Goal: Task Accomplishment & Management: Use online tool/utility

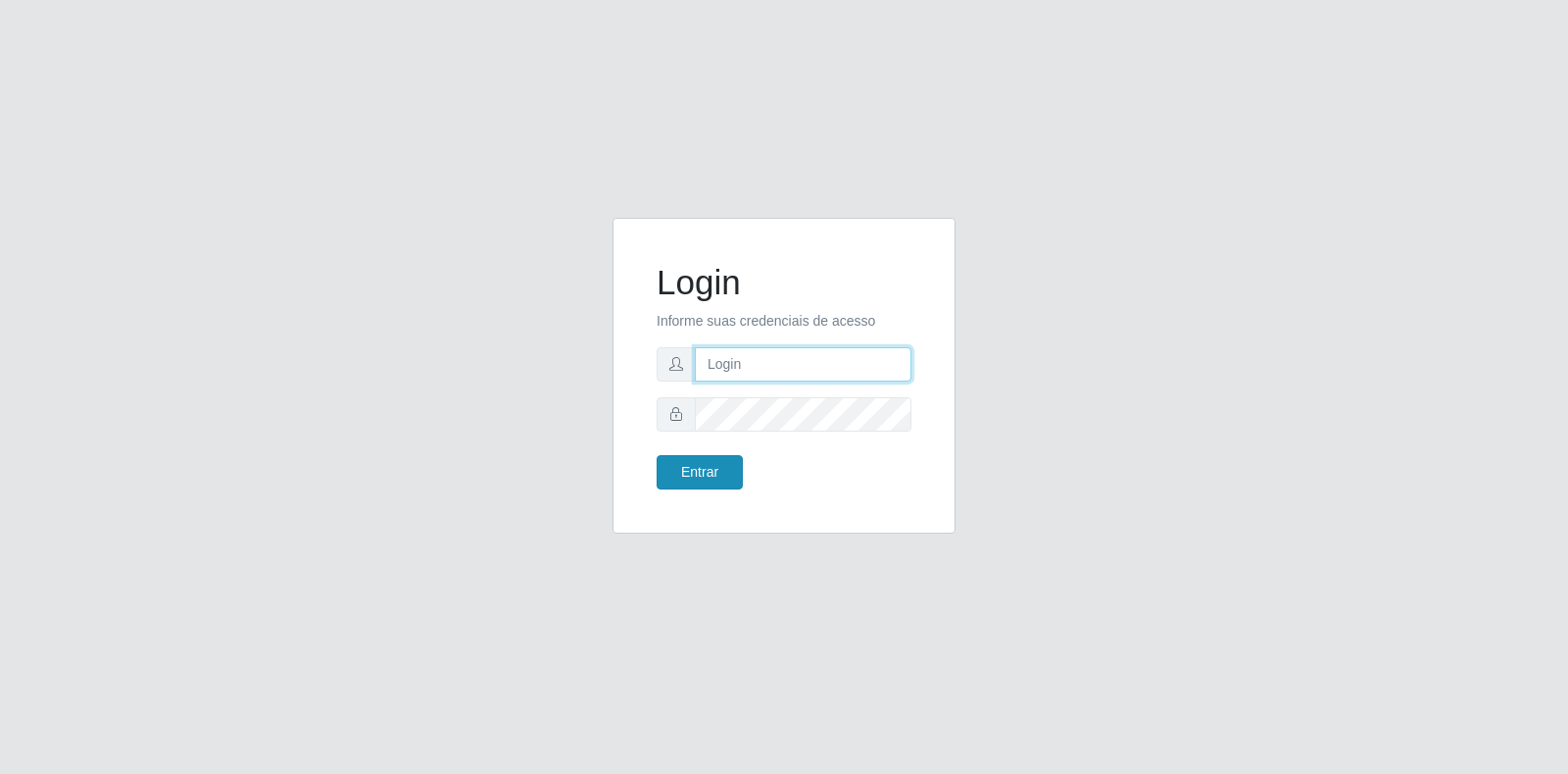
type input "[EMAIL_ADDRESS][DOMAIN_NAME]"
click at [696, 462] on button "Entrar" at bounding box center [700, 472] width 87 height 34
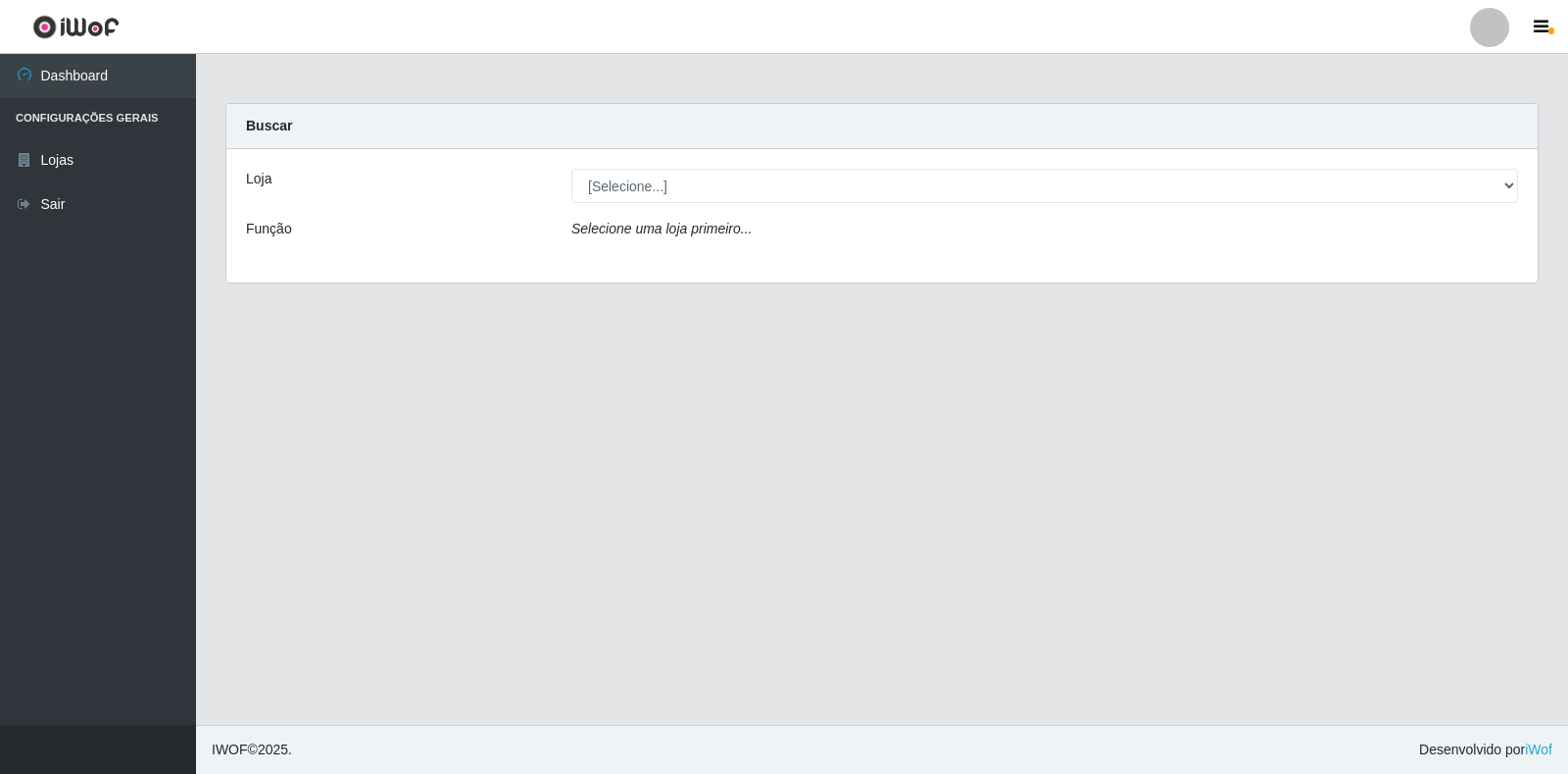
click at [832, 204] on div "Loja [Selecione...] Atacado Vem - Loja 30 Laranjeiras Velha Função Selecione um…" at bounding box center [882, 215] width 1312 height 134
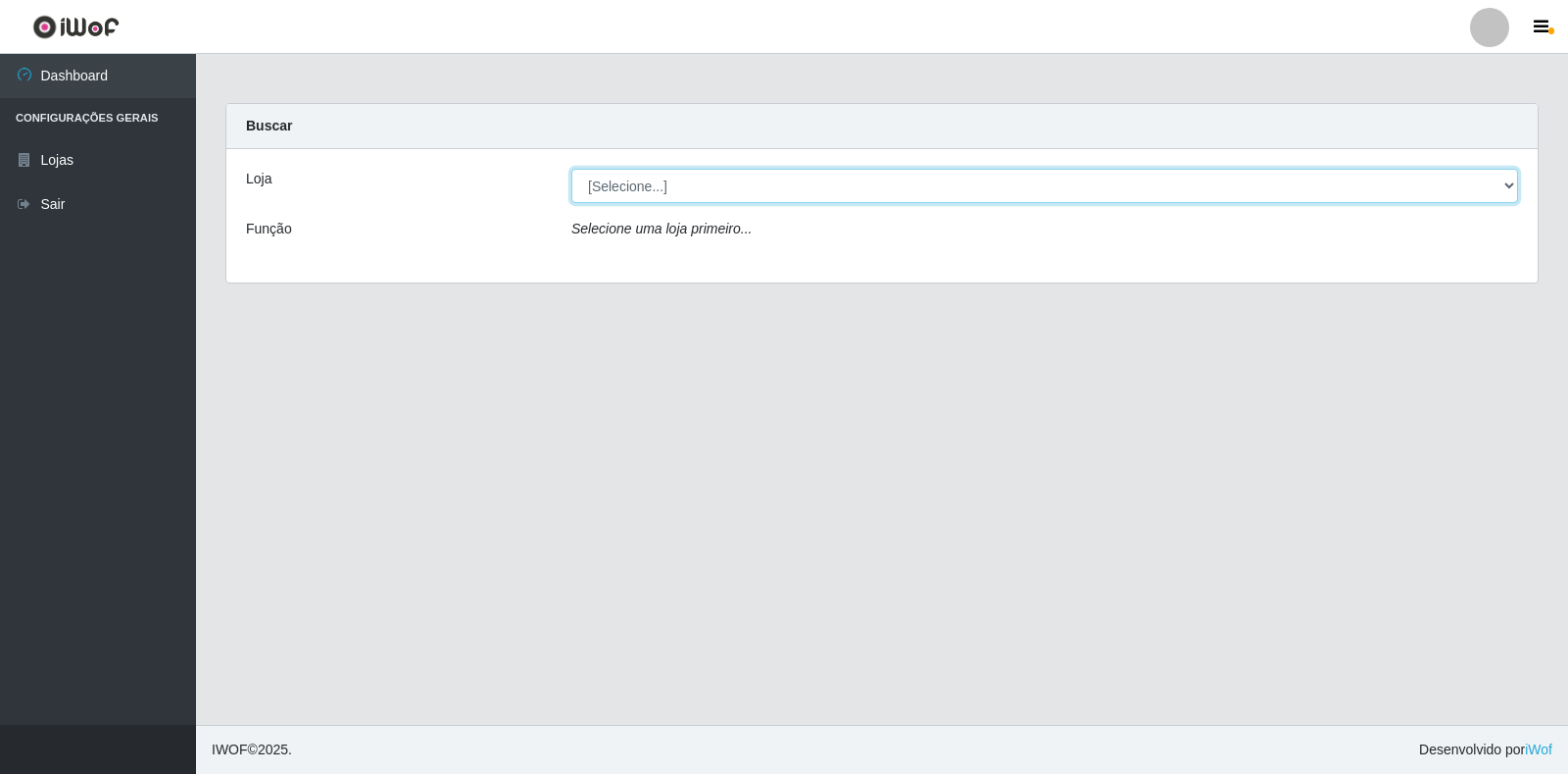
click at [821, 187] on select "[Selecione...] Atacado Vem - Loja 30 Laranjeiras Velha" at bounding box center [1045, 186] width 947 height 34
select select "495"
click at [571, 169] on select "[Selecione...] Atacado Vem - Loja 30 Laranjeiras Velha" at bounding box center [1045, 186] width 947 height 34
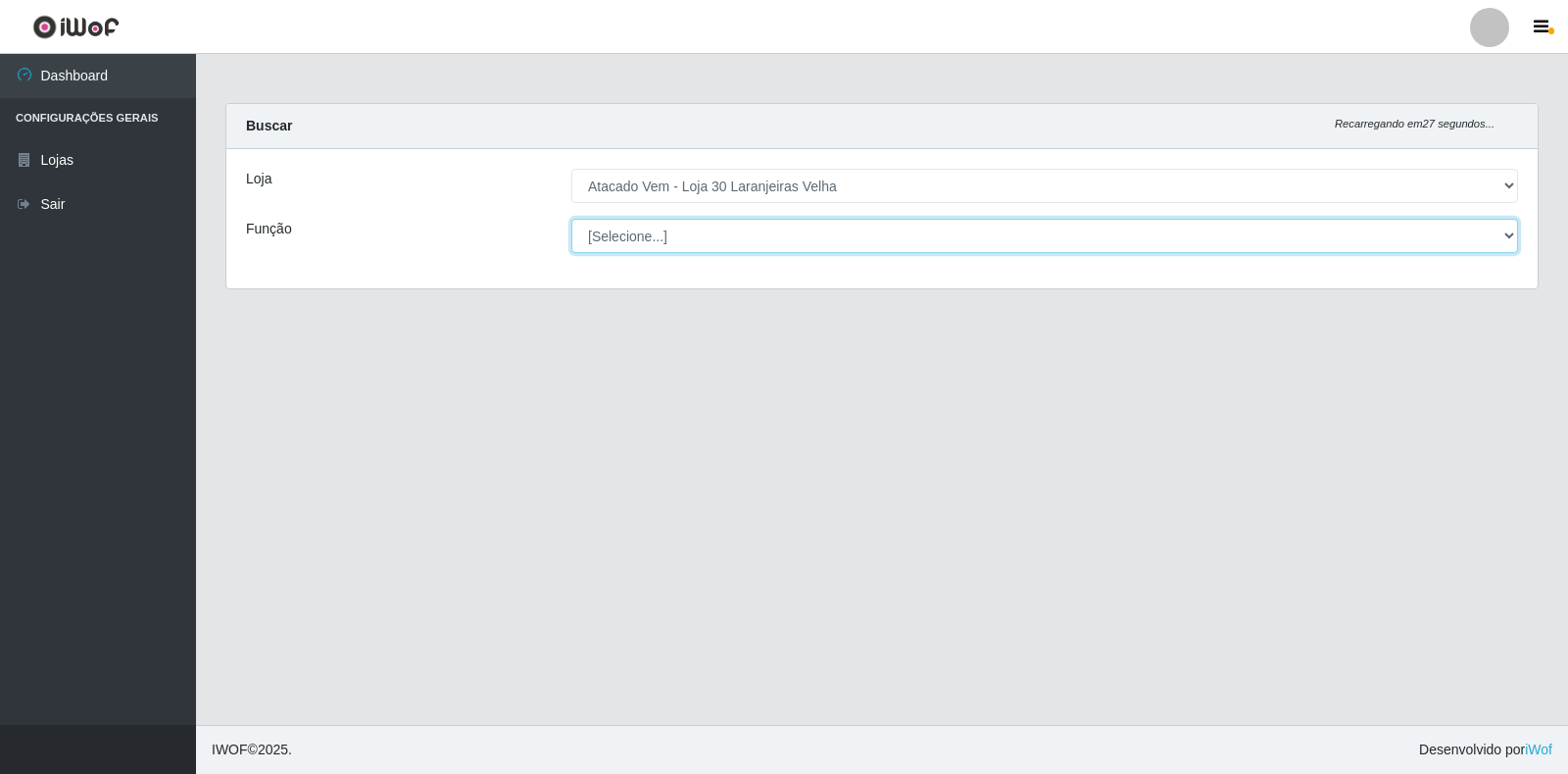
click at [823, 243] on select "[Selecione...] Repositor Repositor + Repositor ++" at bounding box center [1045, 235] width 947 height 34
select select "24"
click at [571, 218] on select "[Selecione...] Repositor Repositor + Repositor ++" at bounding box center [1045, 235] width 947 height 34
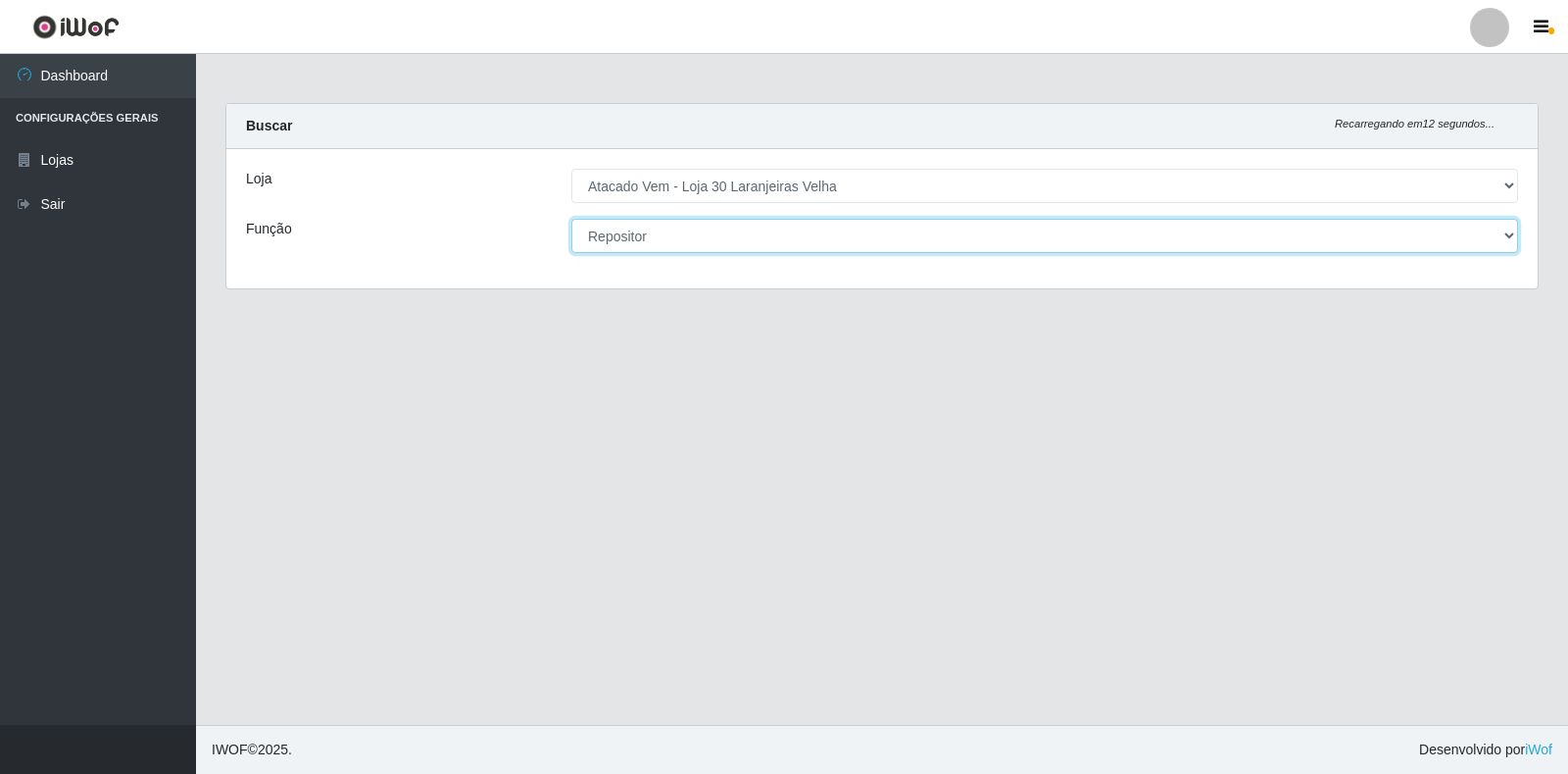
click at [796, 252] on select "[Selecione...] Repositor Repositor + Repositor ++" at bounding box center [1045, 235] width 947 height 34
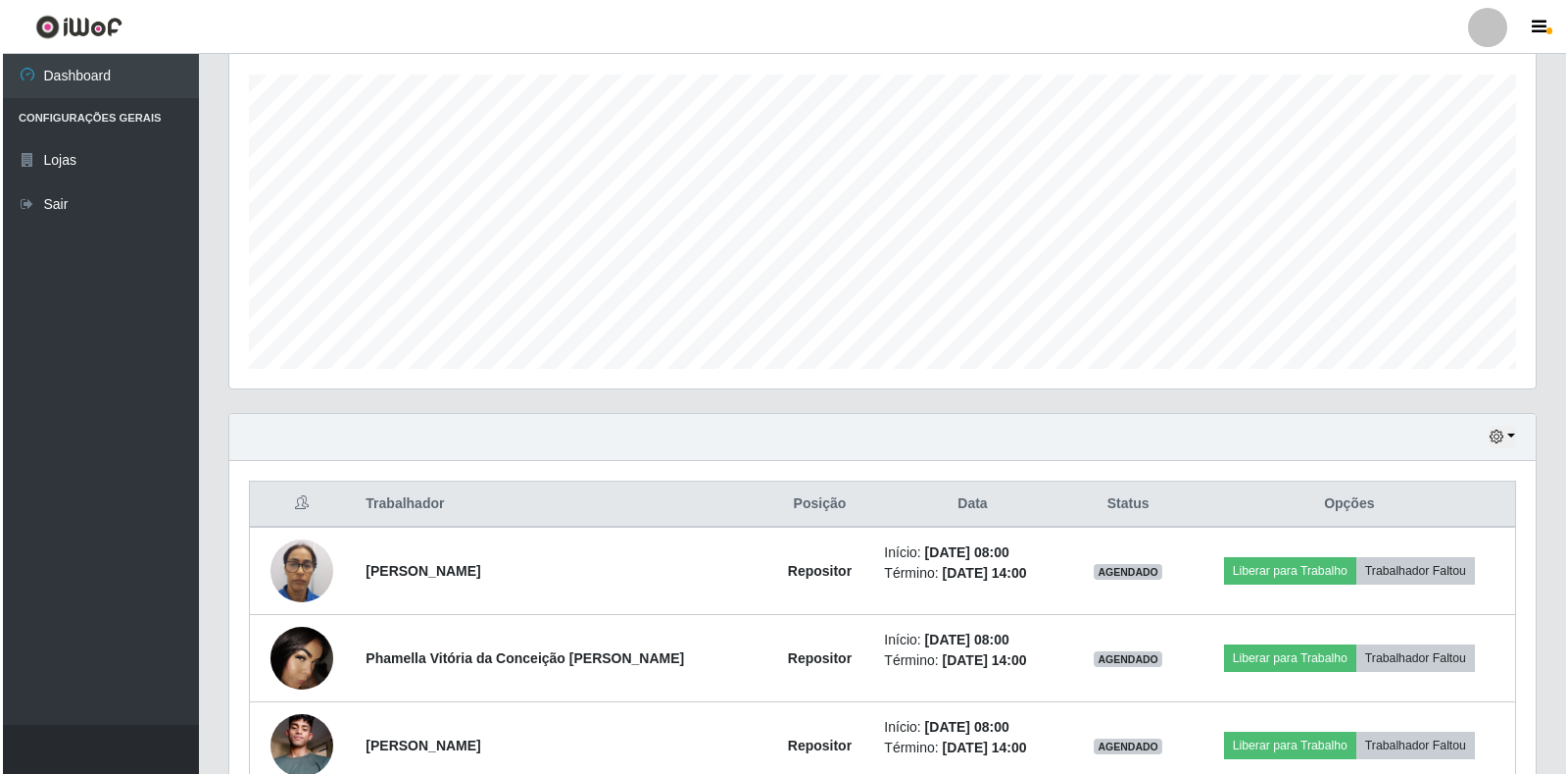
scroll to position [442, 0]
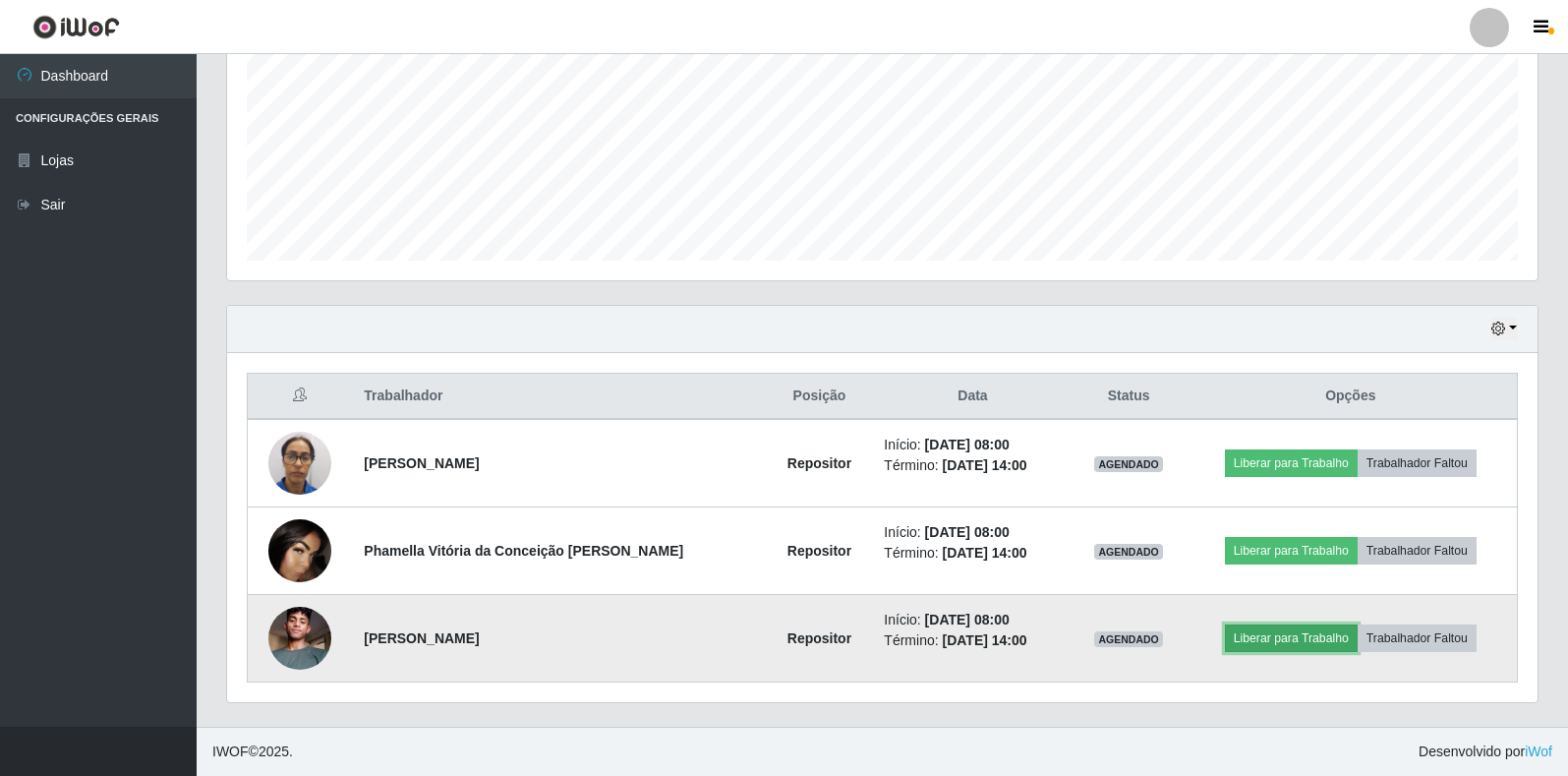
click at [1249, 629] on button "Liberar para Trabalho" at bounding box center [1290, 638] width 133 height 28
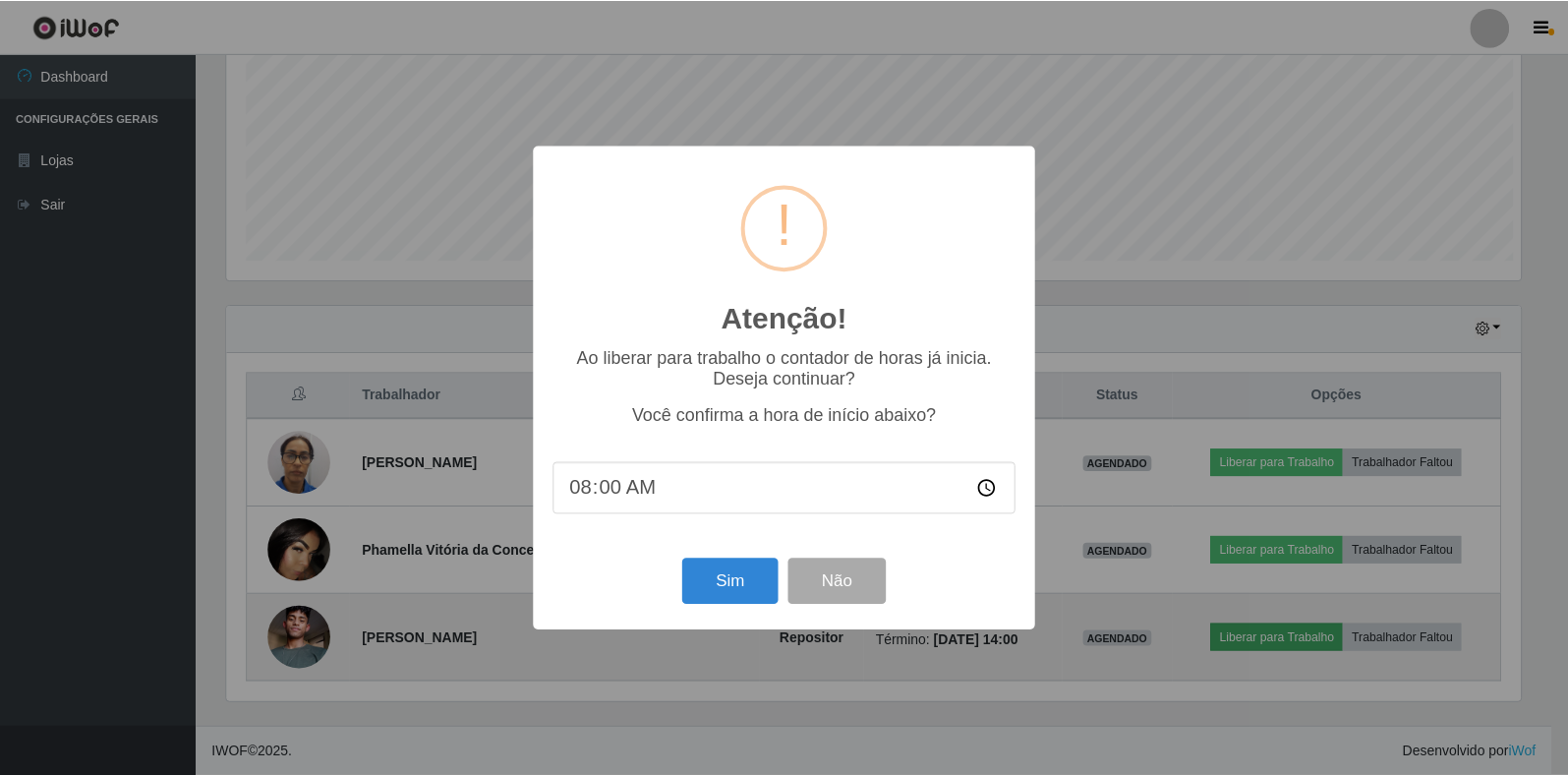
scroll to position [408, 1298]
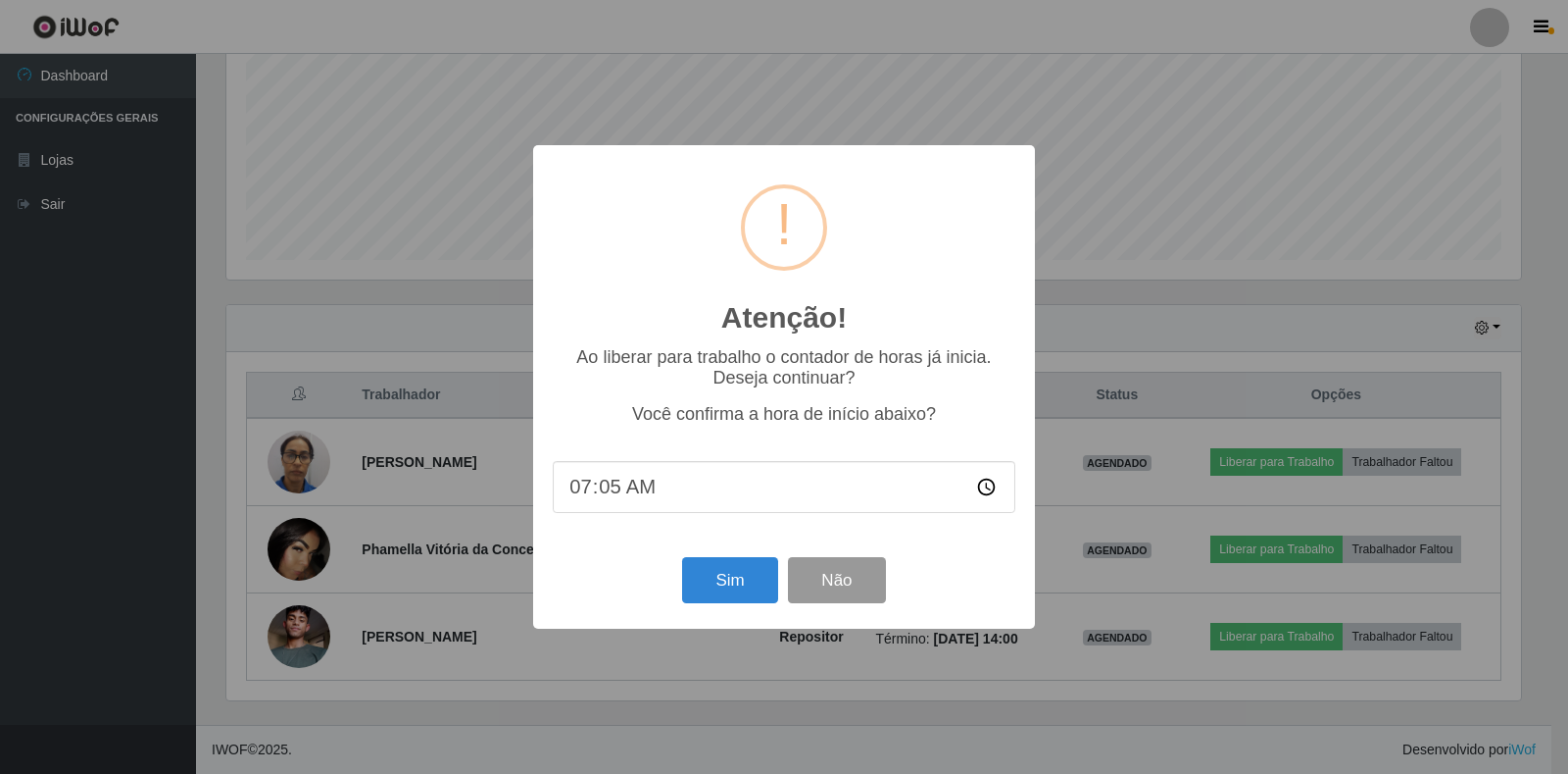
type input "07:52"
click at [703, 558] on div "Sim Não" at bounding box center [784, 580] width 463 height 56
click at [707, 597] on button "Sim" at bounding box center [729, 580] width 95 height 46
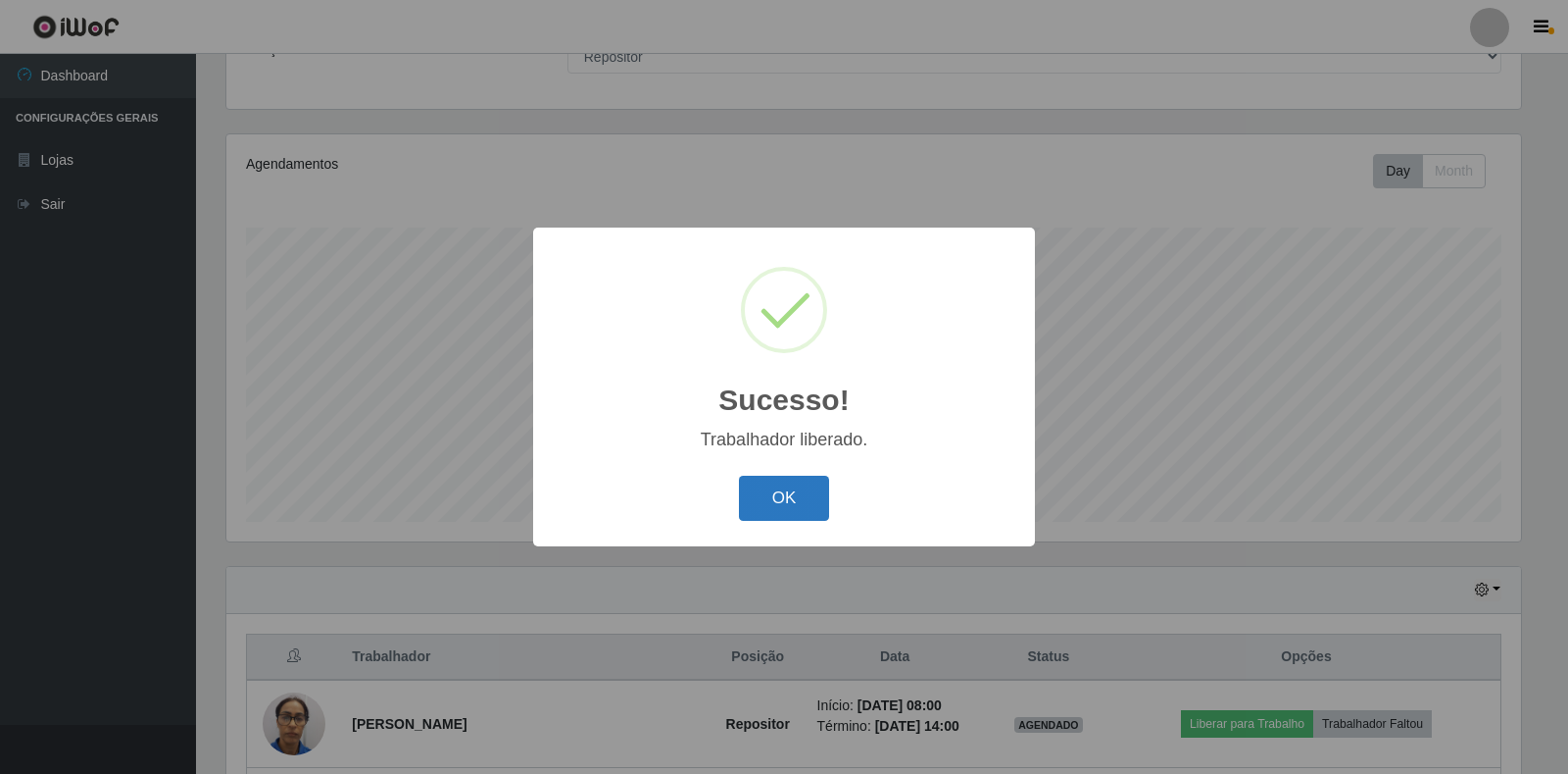
click at [798, 501] on button "OK" at bounding box center [784, 499] width 91 height 46
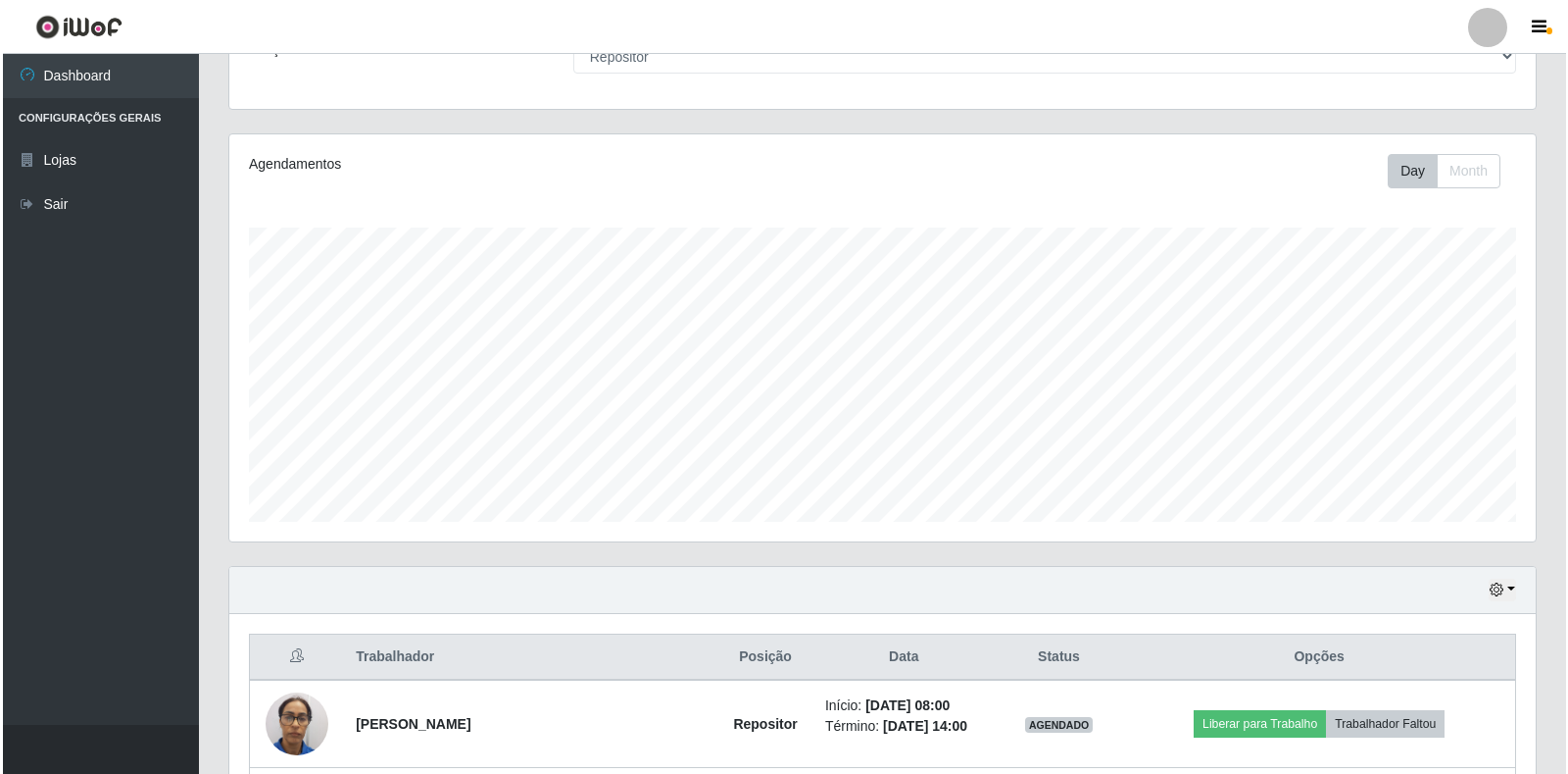
scroll to position [442, 0]
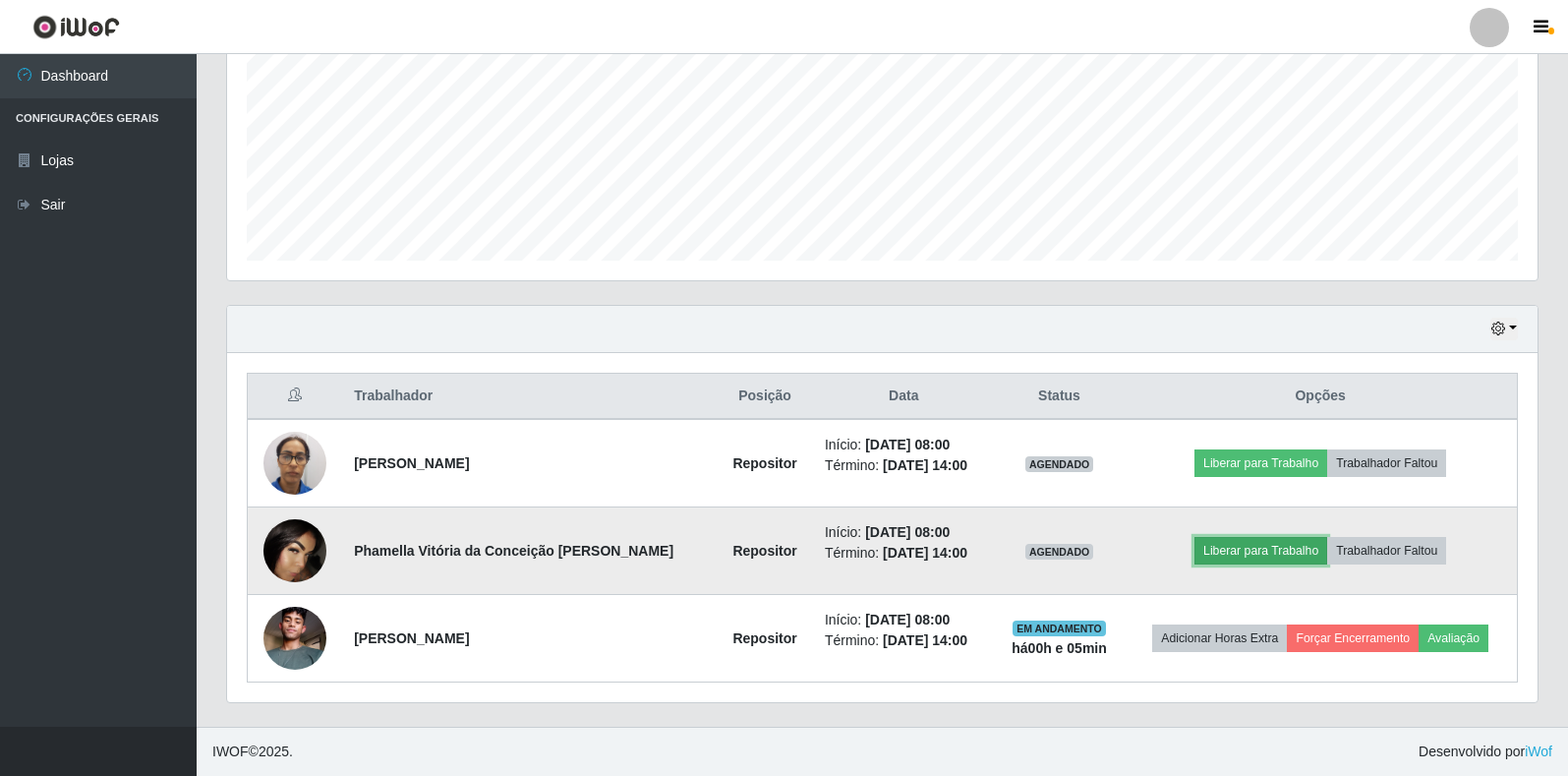
click at [1200, 552] on button "Liberar para Trabalho" at bounding box center [1260, 551] width 133 height 28
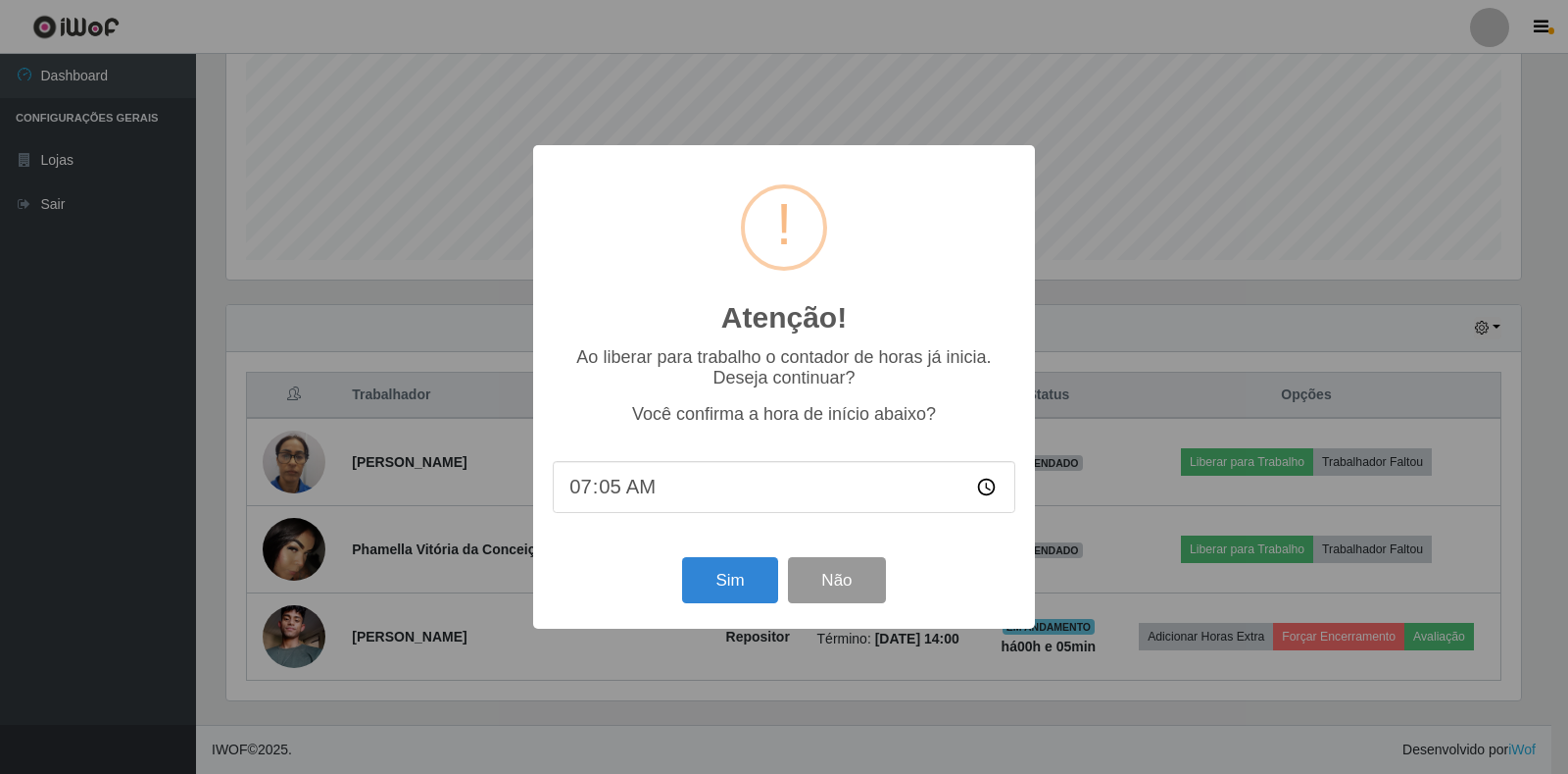
type input "07:57"
click at [735, 584] on button "Sim" at bounding box center [729, 580] width 95 height 46
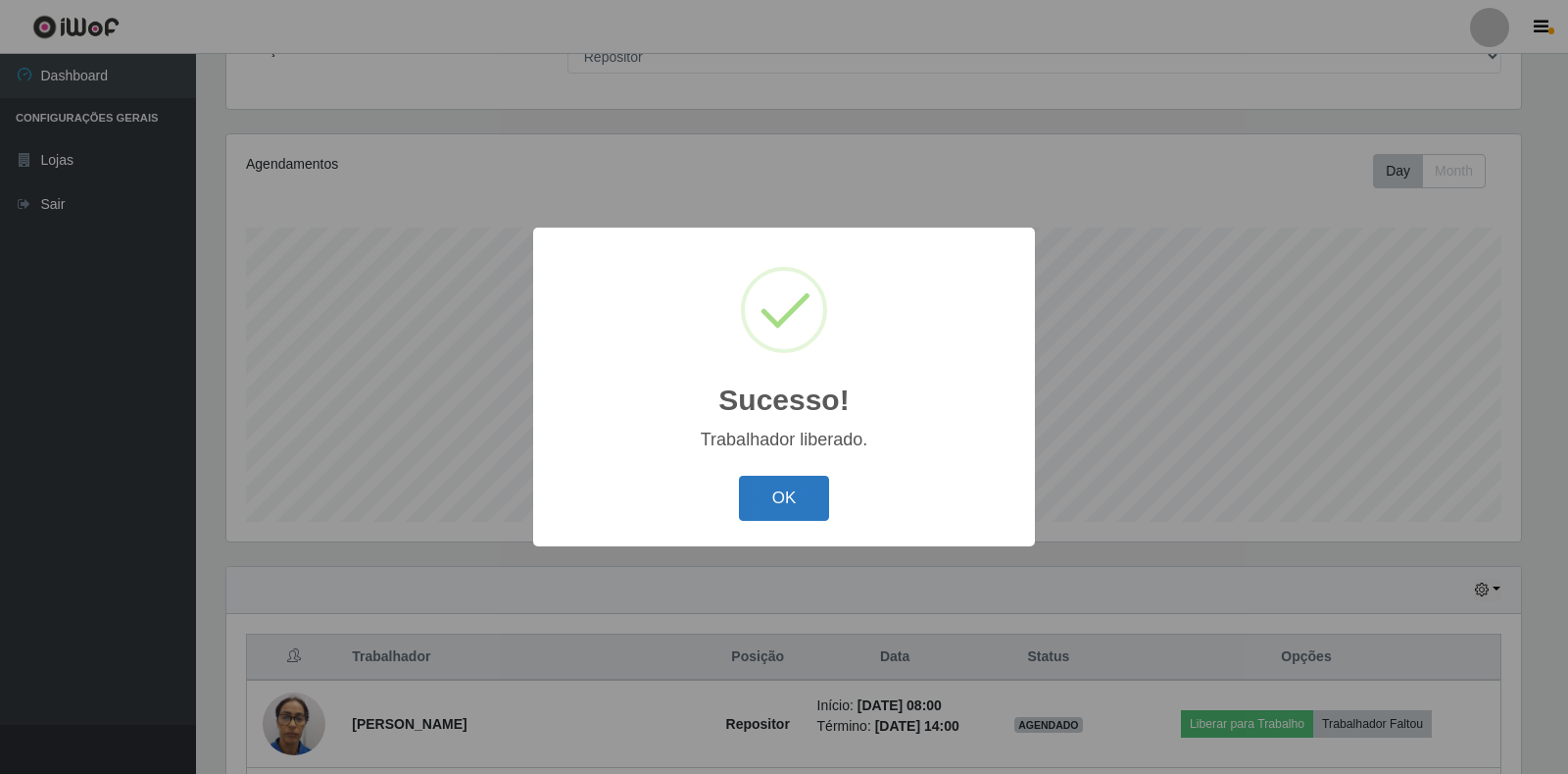
click at [770, 498] on button "OK" at bounding box center [784, 499] width 91 height 46
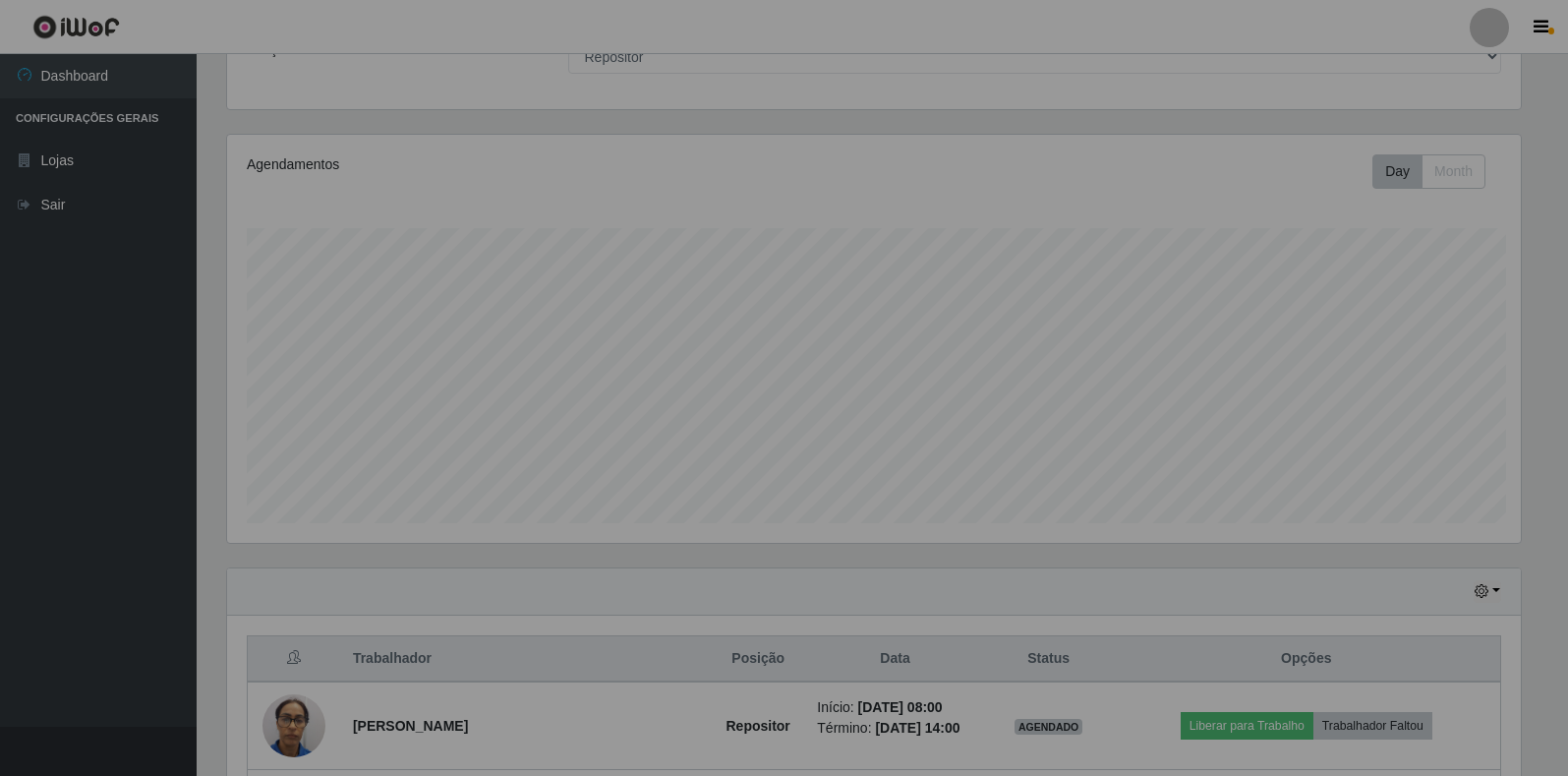
scroll to position [408, 1310]
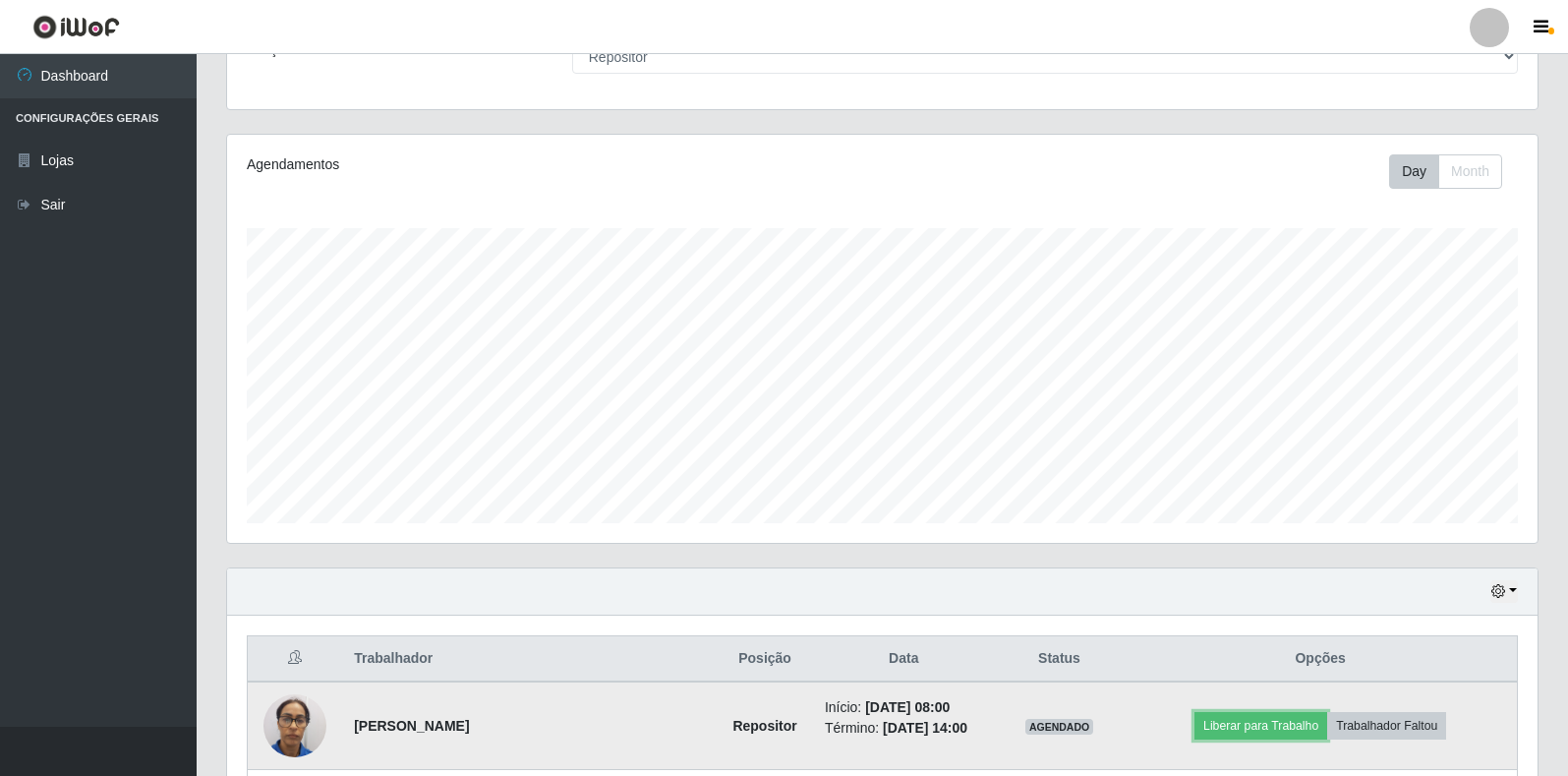
drag, startPoint x: 1265, startPoint y: 711, endPoint x: 1256, endPoint y: 696, distance: 17.5
click at [1264, 710] on td "Liberar para Trabalho Trabalhador Faltou" at bounding box center [1319, 726] width 393 height 89
click at [1282, 715] on button "Liberar para Trabalho" at bounding box center [1260, 726] width 133 height 28
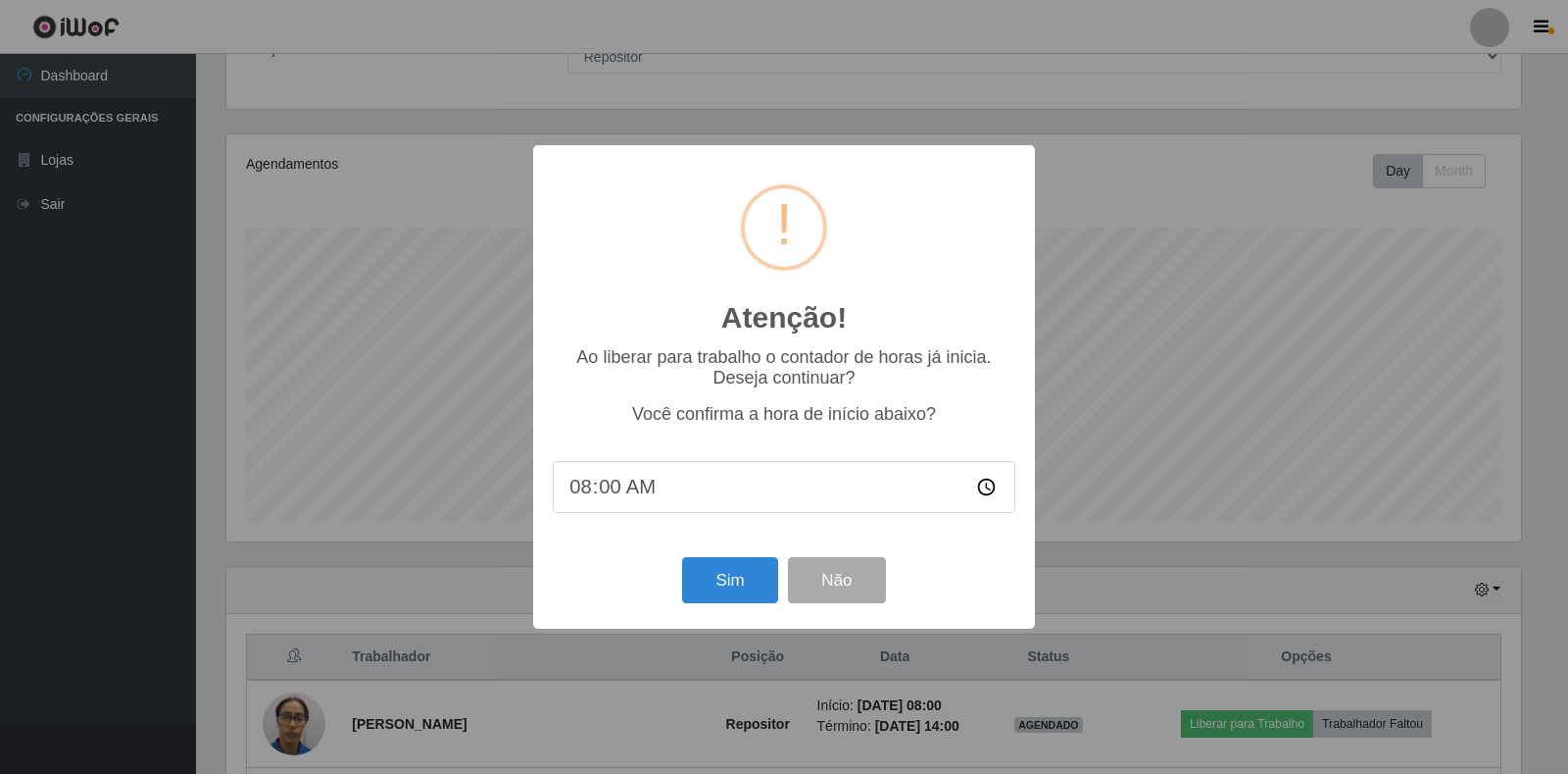
type input "08:03"
click at [701, 589] on button "Sim" at bounding box center [729, 580] width 95 height 46
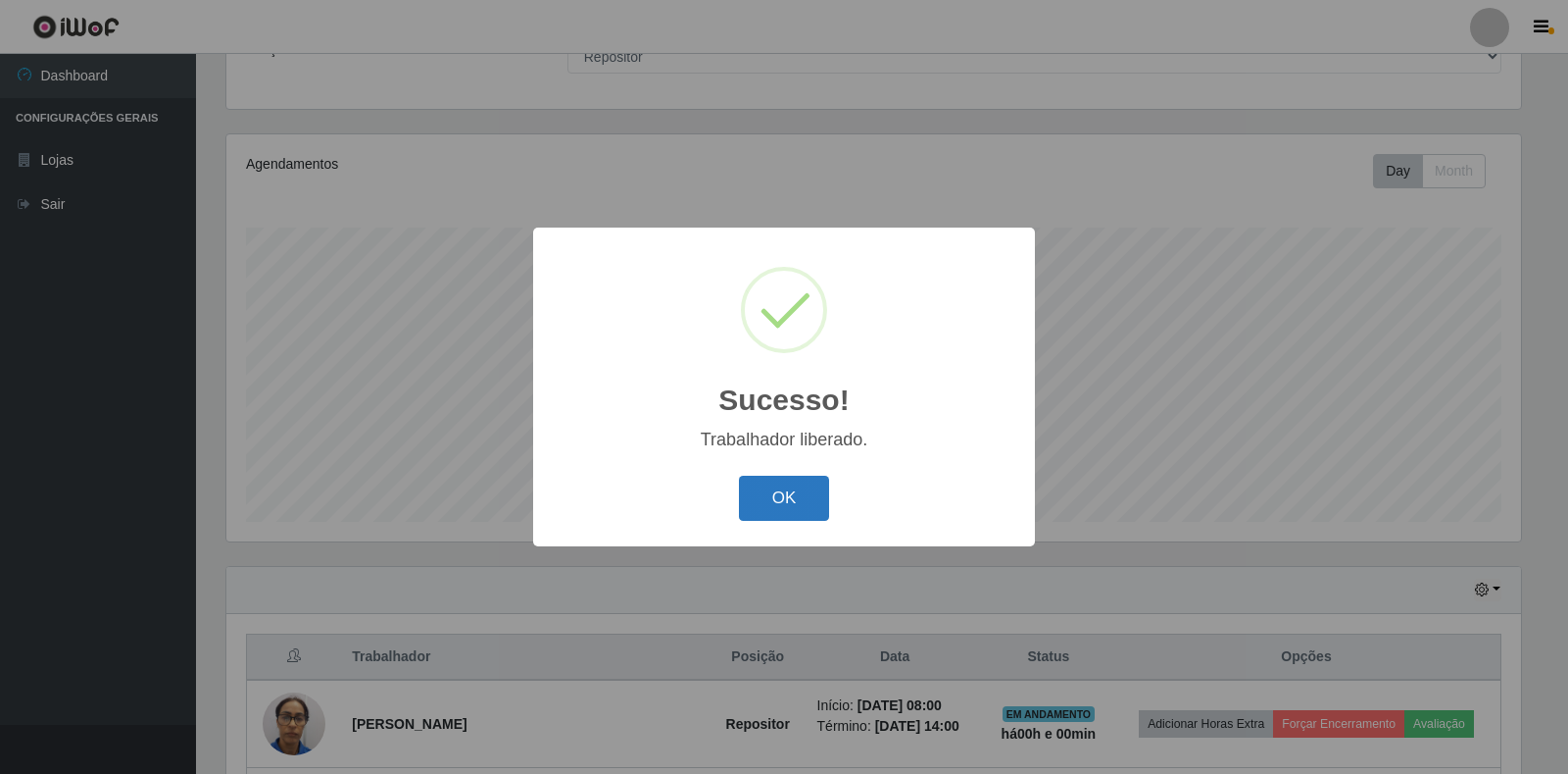
click at [754, 506] on button "OK" at bounding box center [784, 499] width 91 height 46
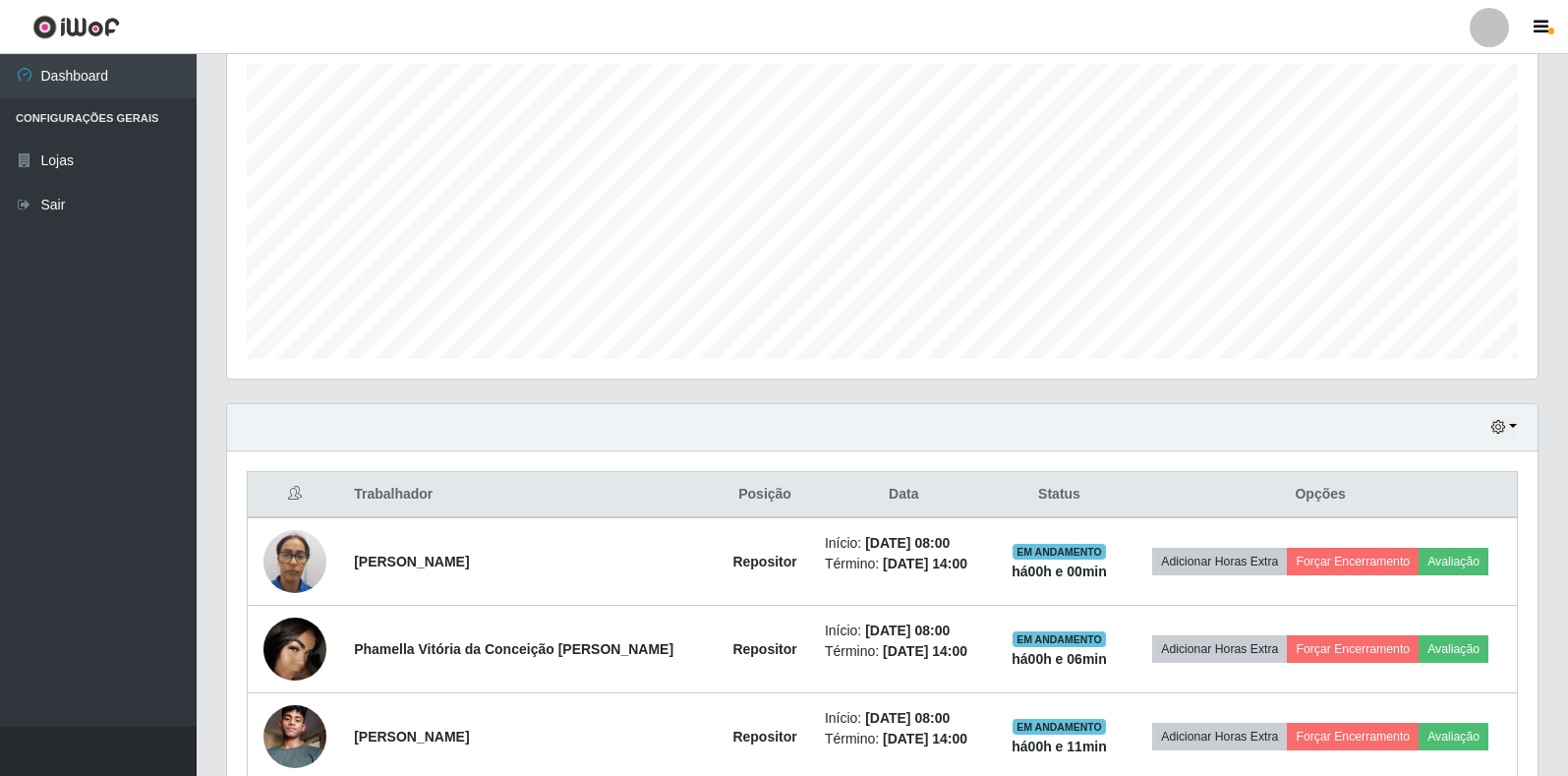
scroll to position [443, 0]
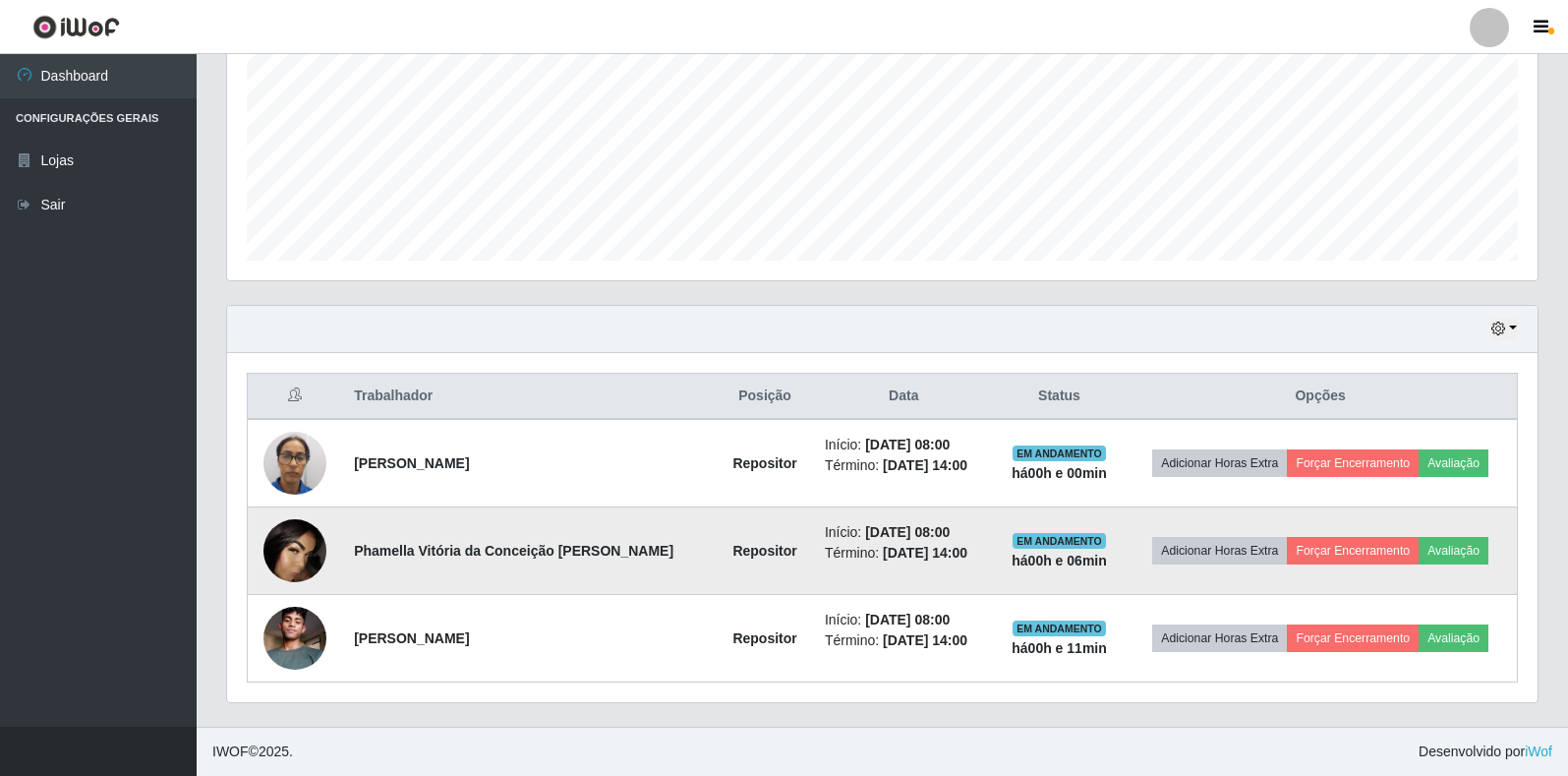
click at [307, 549] on img at bounding box center [295, 550] width 63 height 63
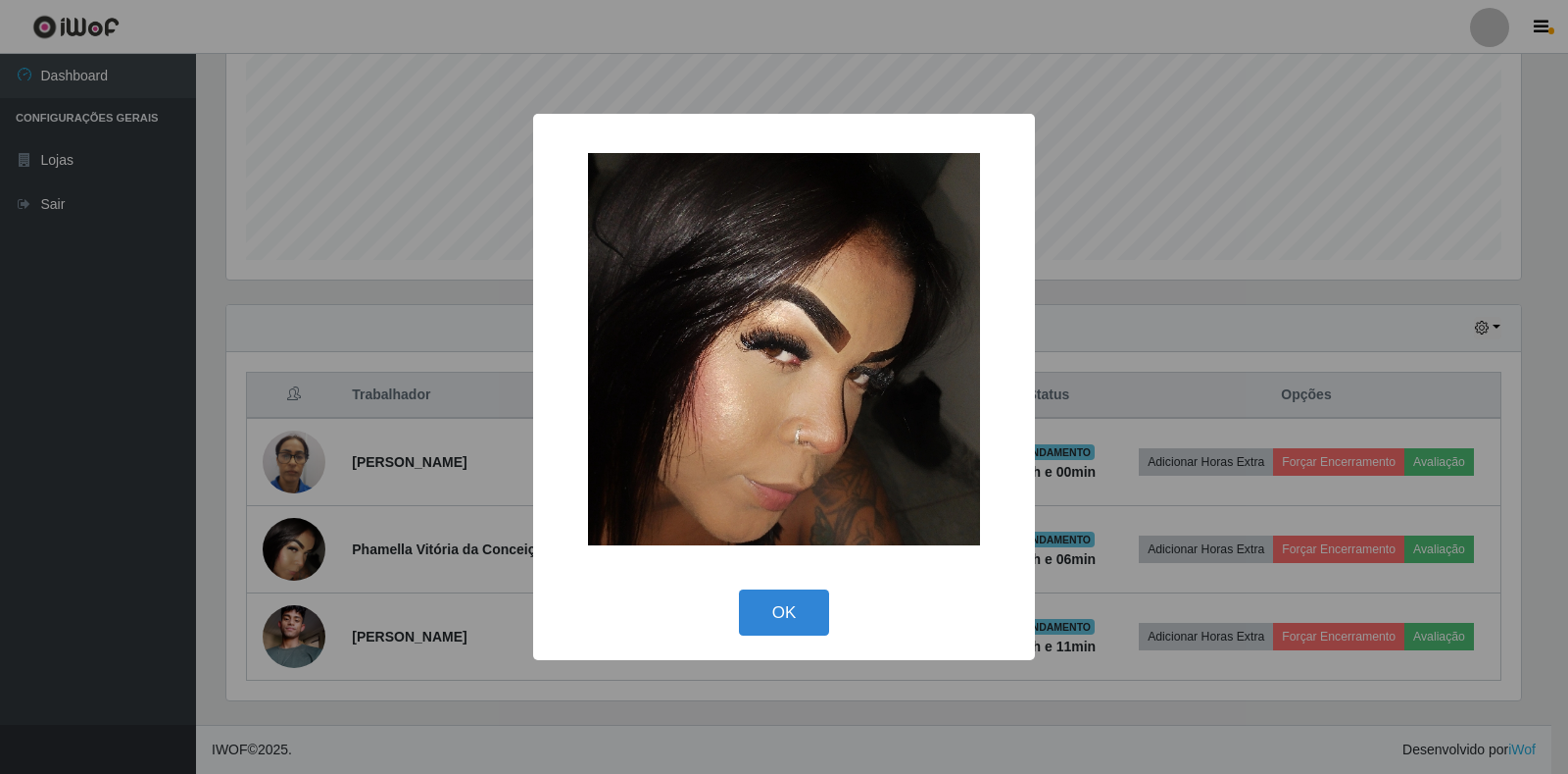
click at [437, 482] on div "× OK Cancel" at bounding box center [784, 387] width 1568 height 774
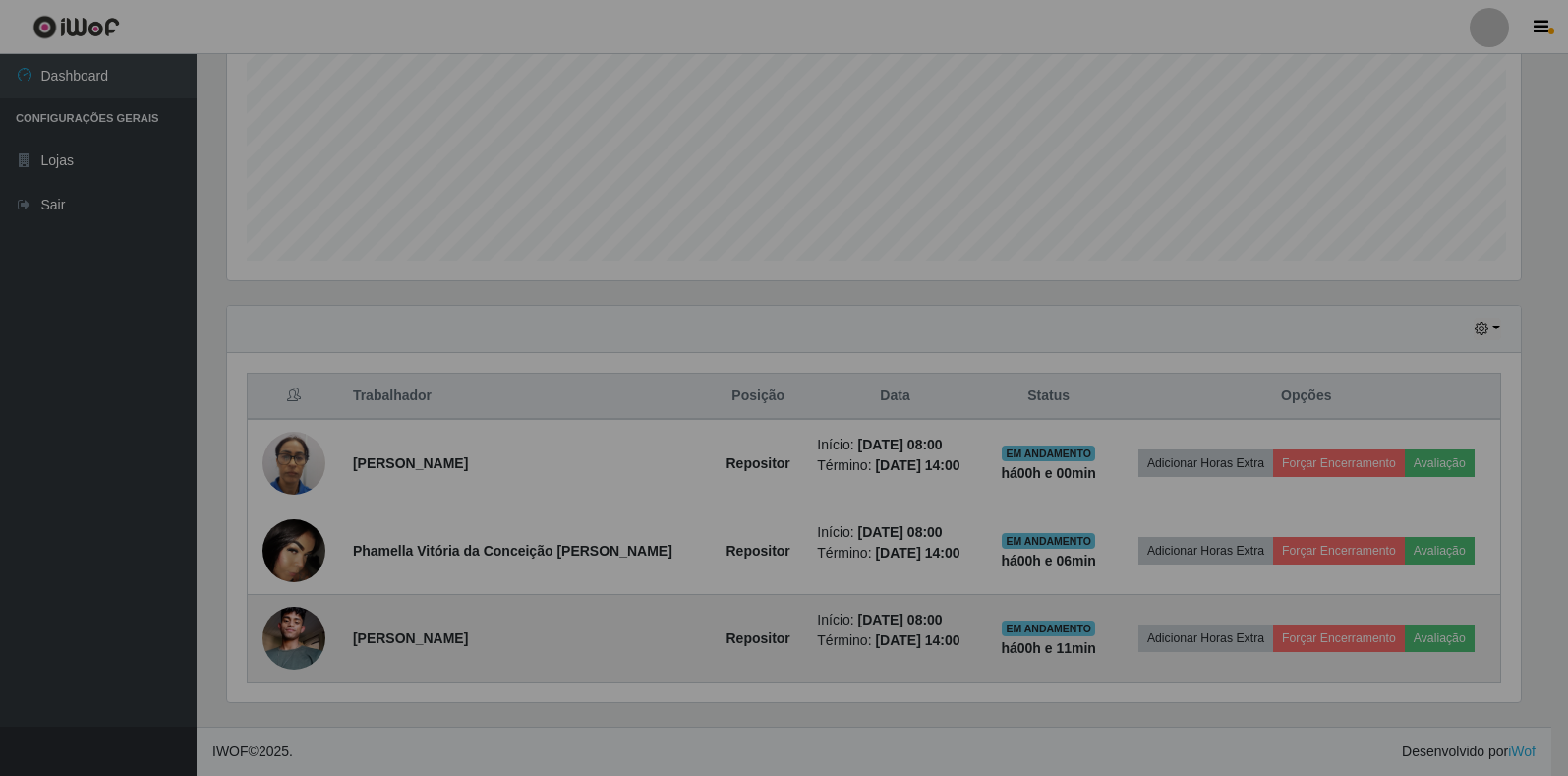
scroll to position [408, 1310]
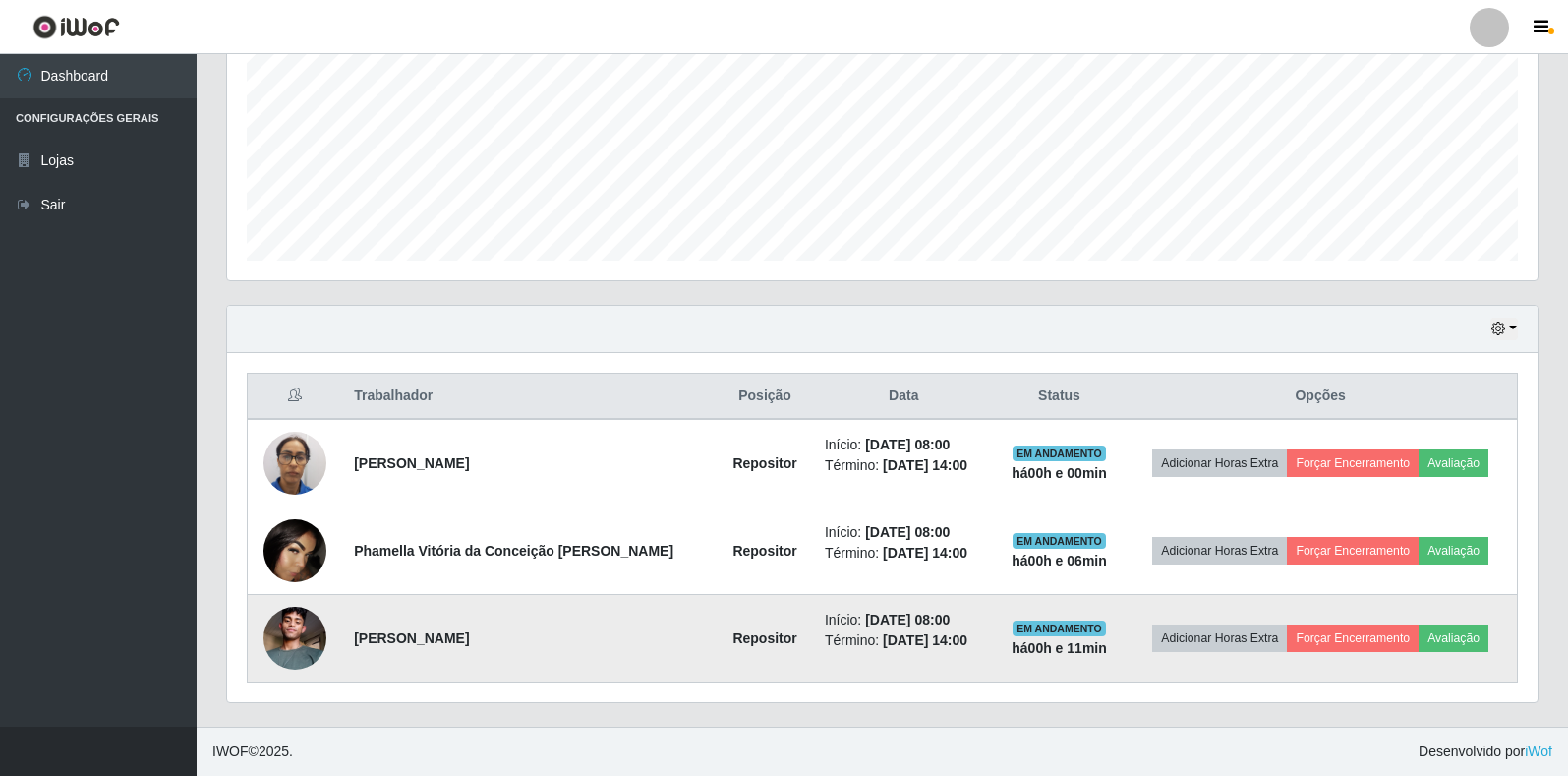
click at [301, 656] on img at bounding box center [295, 638] width 63 height 112
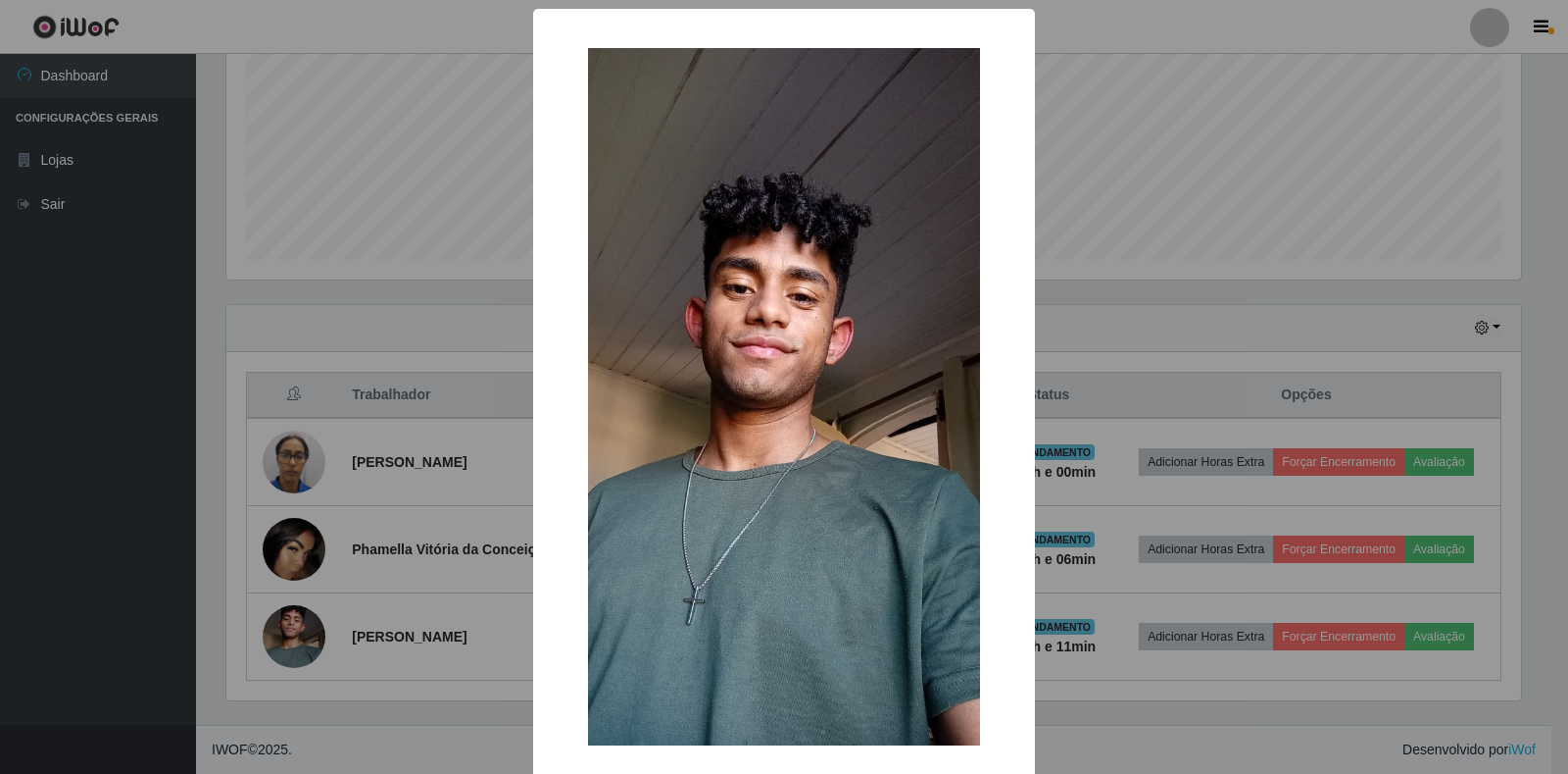
click at [396, 486] on div "× OK Cancel" at bounding box center [784, 387] width 1568 height 774
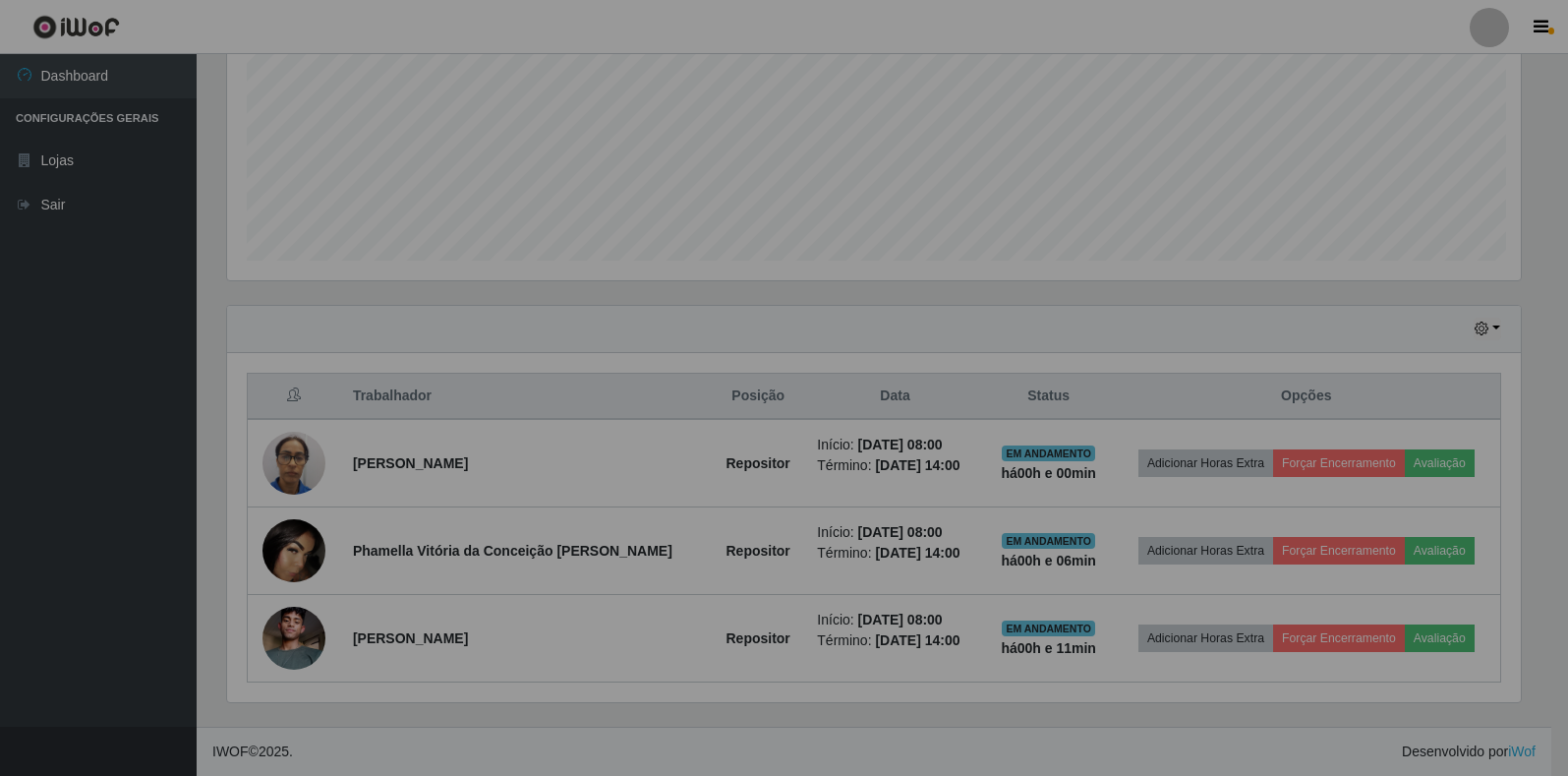
scroll to position [408, 1310]
